Goal: Check status: Check status

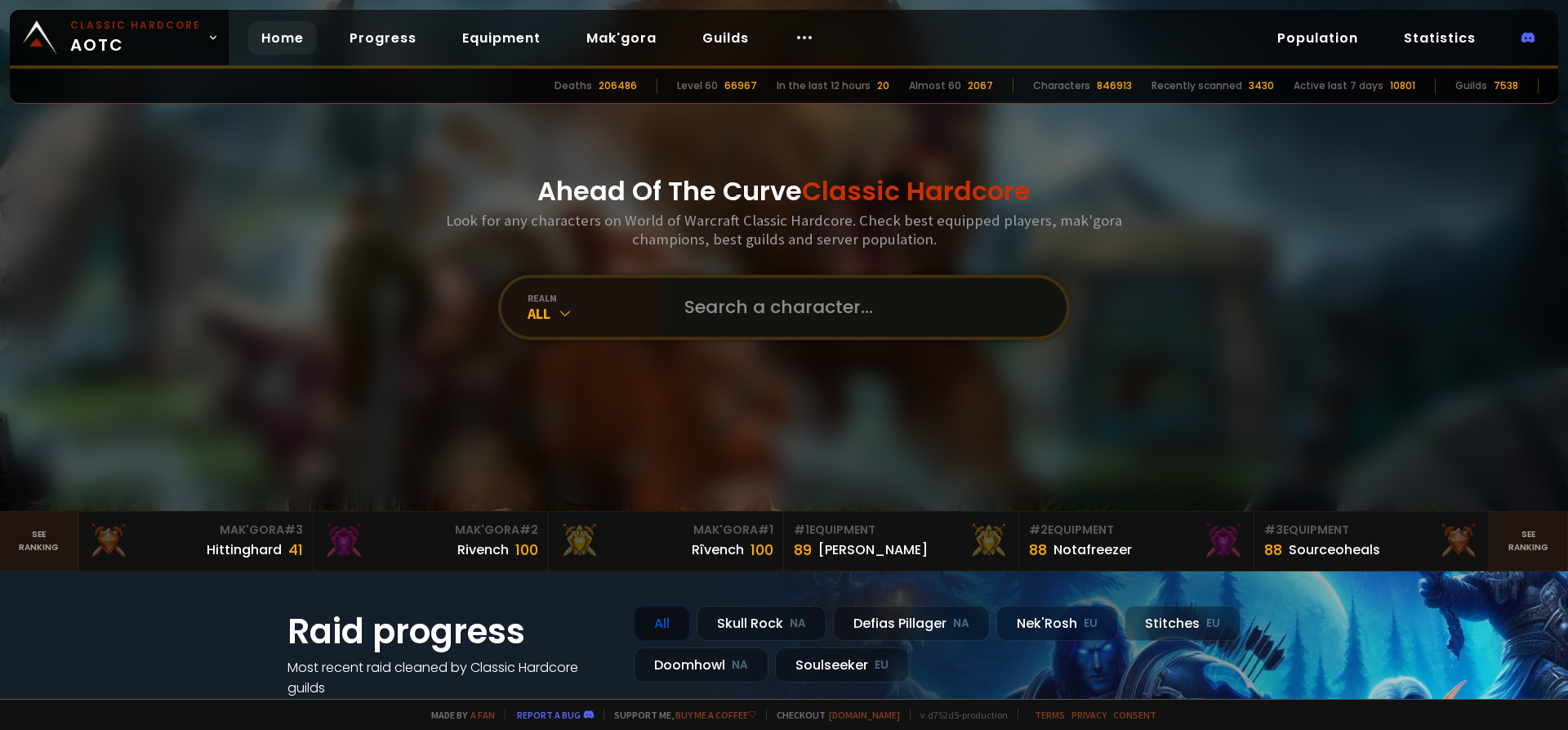
click at [736, 306] on input "text" at bounding box center [861, 307] width 373 height 59
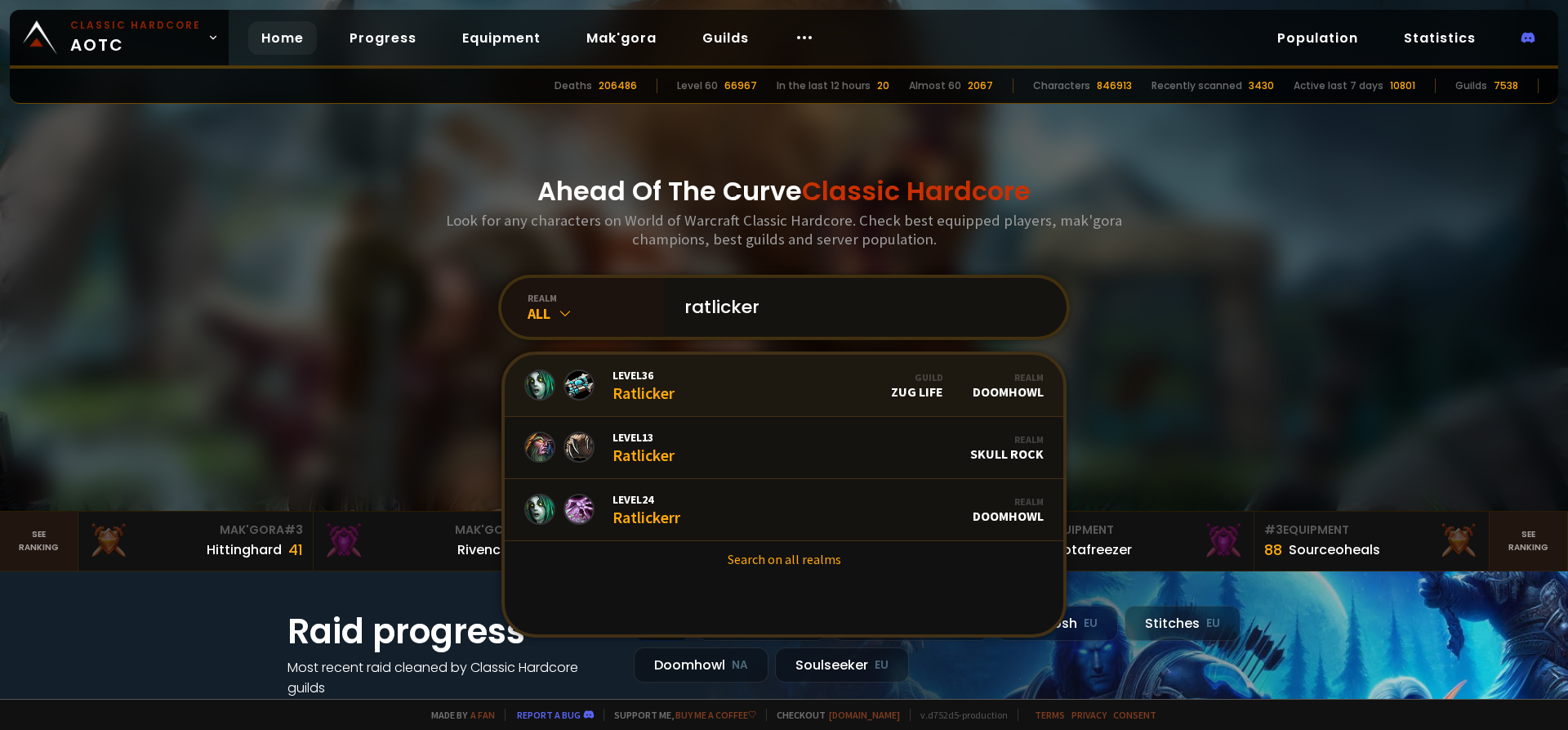
type input "ratlicker"
click at [690, 405] on link "Level 36 Ratlicker Guild Zug Life Realm Doomhowl" at bounding box center [784, 386] width 559 height 62
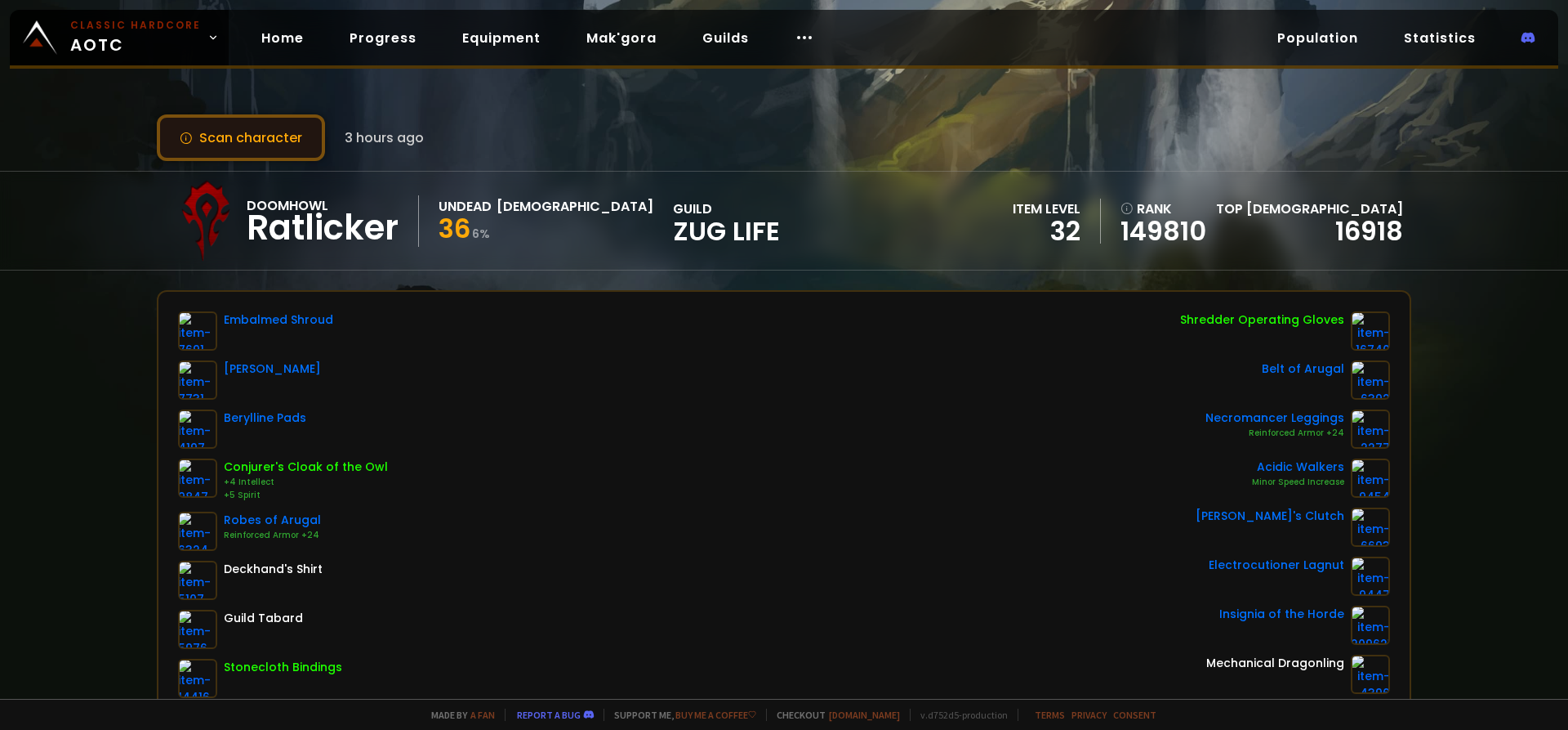
click at [273, 133] on button "Scan character" at bounding box center [240, 138] width 168 height 47
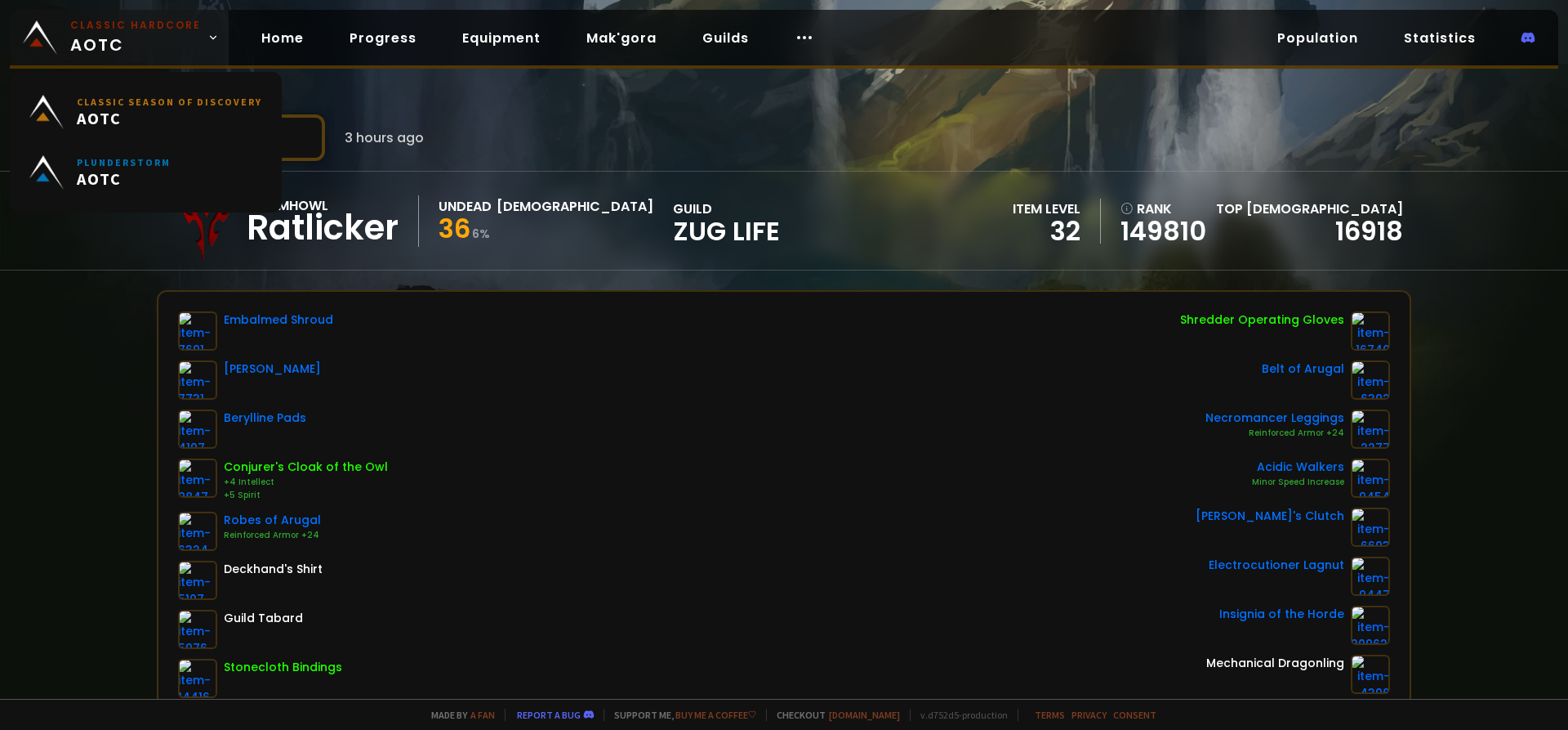
click at [115, 25] on small "Classic Hardcore" at bounding box center [135, 25] width 131 height 15
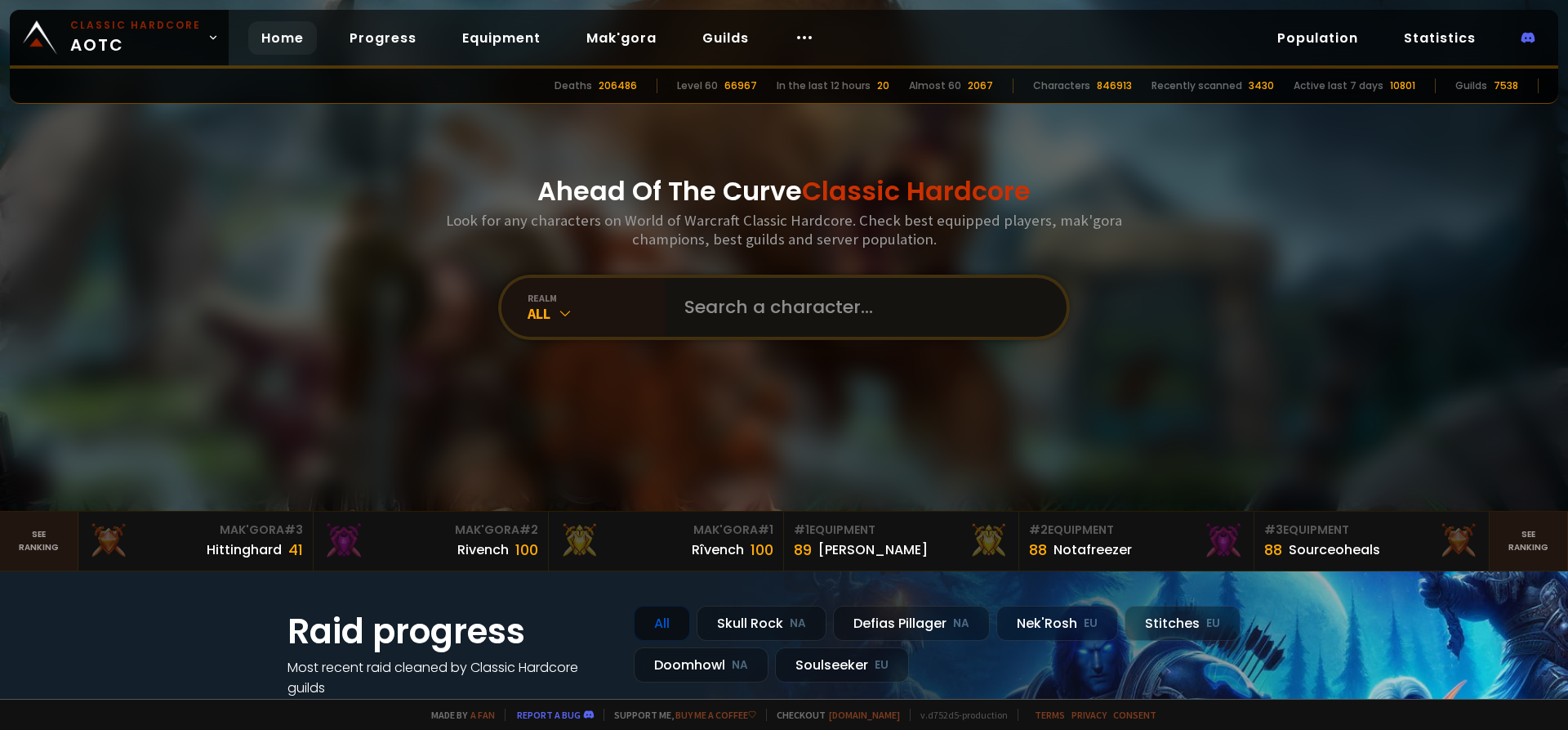
click at [738, 303] on input "text" at bounding box center [861, 307] width 373 height 59
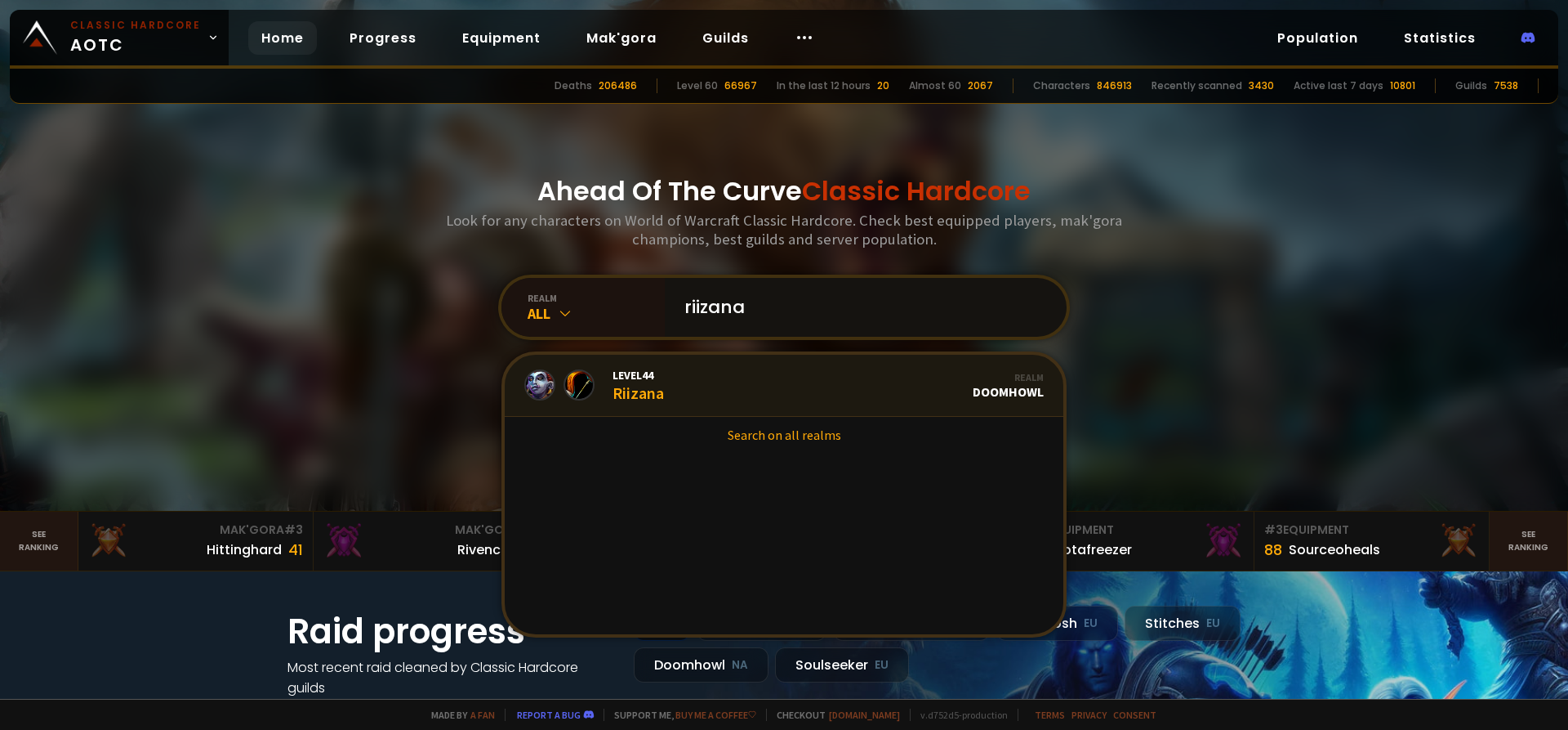
type input "riizana"
click at [687, 382] on link "Level 44 Riizana Realm Doomhowl" at bounding box center [784, 386] width 559 height 62
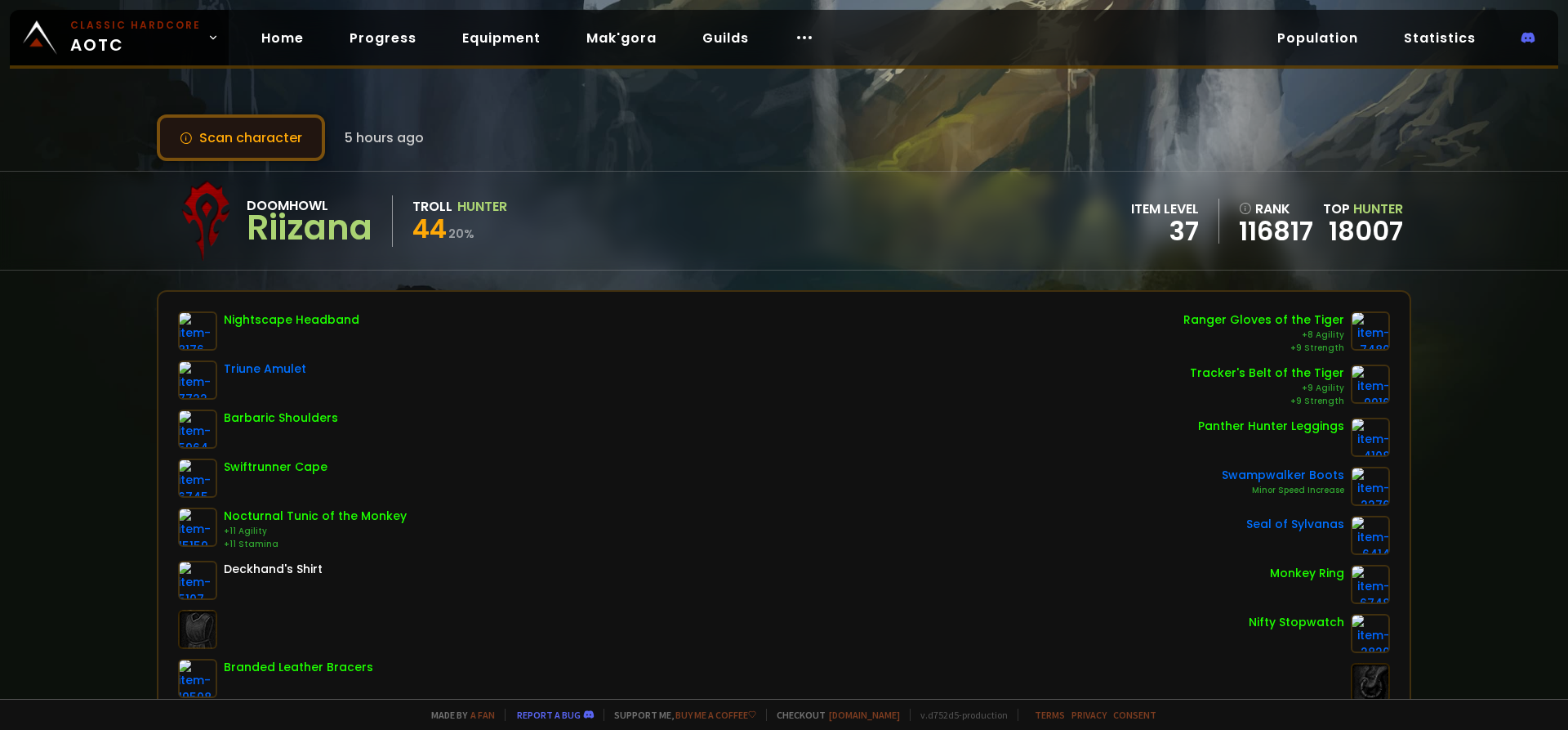
click at [275, 133] on button "Scan character" at bounding box center [240, 138] width 168 height 47
